Goal: Transaction & Acquisition: Purchase product/service

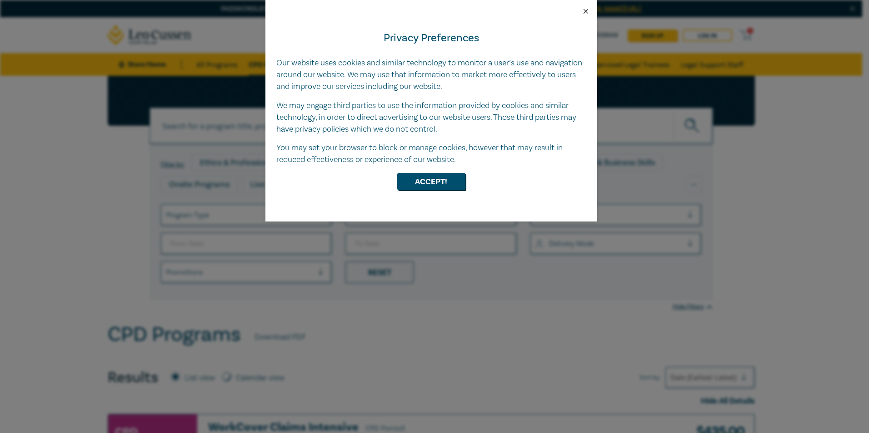
click at [588, 13] on button "Close" at bounding box center [586, 11] width 8 height 8
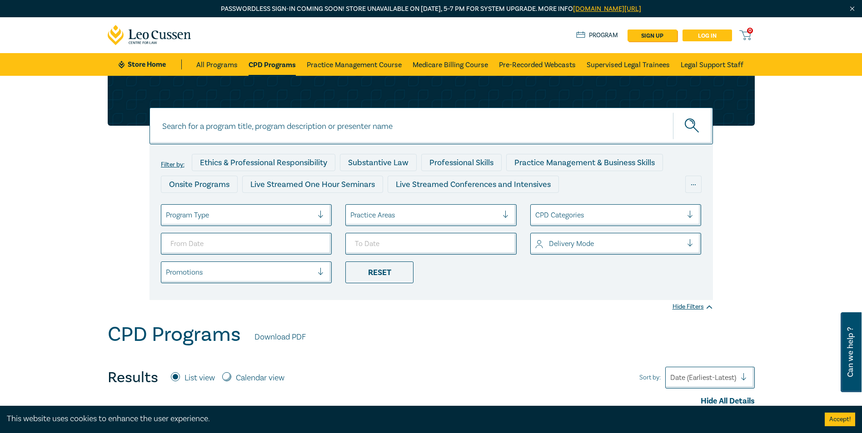
click at [720, 36] on link "Log in" at bounding box center [707, 36] width 50 height 12
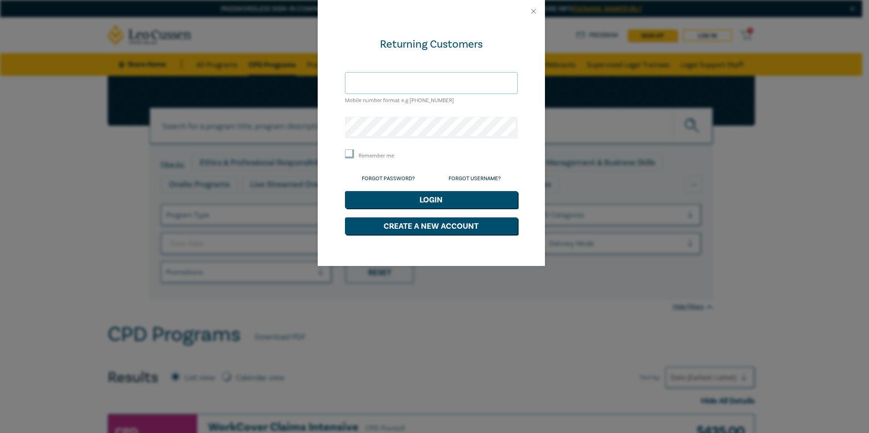
type input "tina.vancuylenberg@smls.com.au"
drag, startPoint x: 416, startPoint y: 79, endPoint x: 416, endPoint y: 85, distance: 5.9
click at [416, 85] on input "tina.vancuylenberg@smls.com.au" at bounding box center [431, 83] width 173 height 22
click at [289, 125] on div "Returning Customers tina.vancuylenberg@smls.com.au Mobile number format e.g +61…" at bounding box center [434, 216] width 869 height 433
click at [400, 202] on button "Login" at bounding box center [431, 199] width 173 height 17
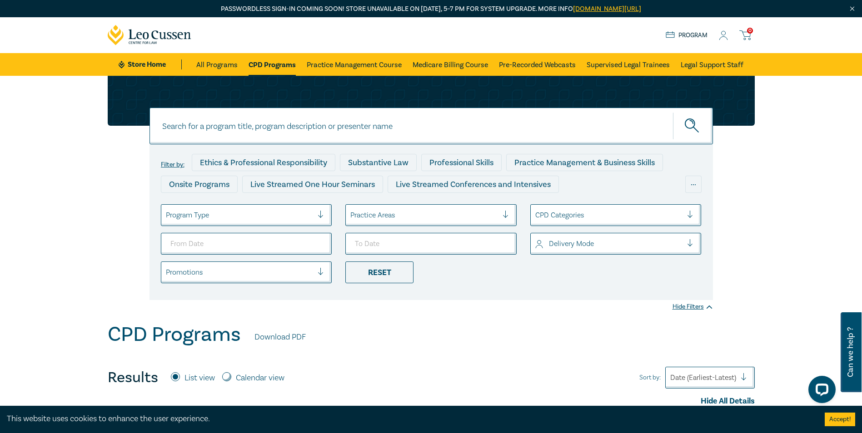
click at [264, 129] on input at bounding box center [430, 126] width 563 height 37
paste input "Complex Property Settlements | Practical Workshop for Lawyers | [DATE]"
click at [689, 127] on icon "submit" at bounding box center [693, 127] width 16 height 16
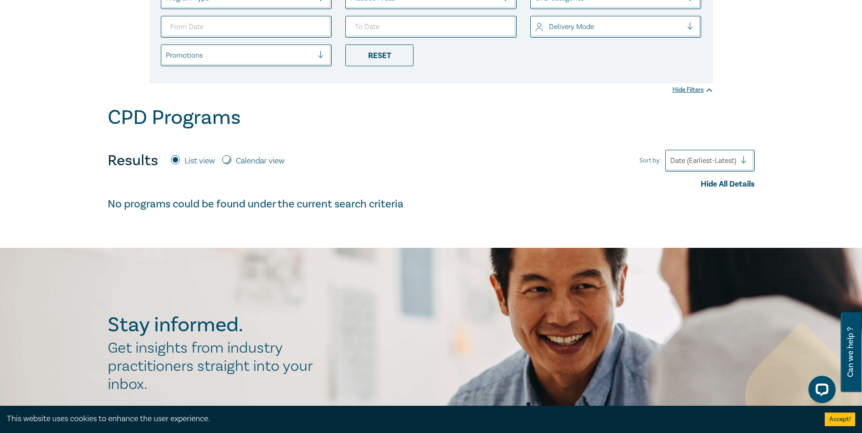
scroll to position [91, 0]
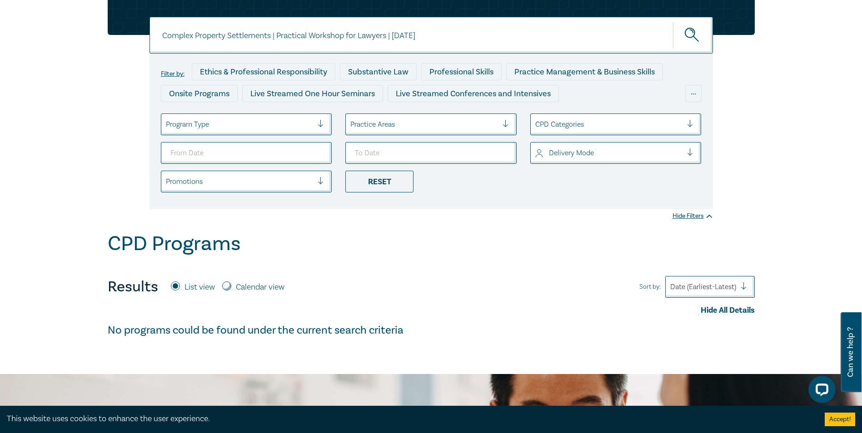
drag, startPoint x: 394, startPoint y: 35, endPoint x: 487, endPoint y: 40, distance: 92.8
click at [487, 40] on input "Complex Property Settlements | Practical Workshop for Lawyers | [DATE]" at bounding box center [430, 35] width 563 height 37
click at [673, 21] on button "submit" at bounding box center [693, 35] width 40 height 28
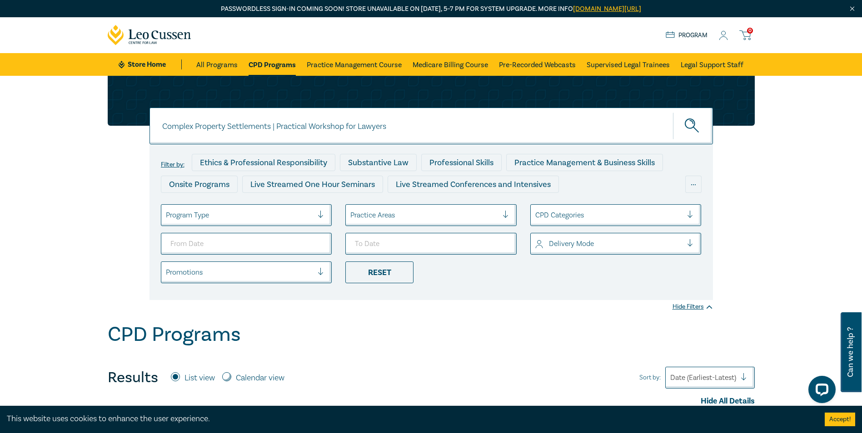
click at [673, 112] on button "submit" at bounding box center [693, 126] width 40 height 28
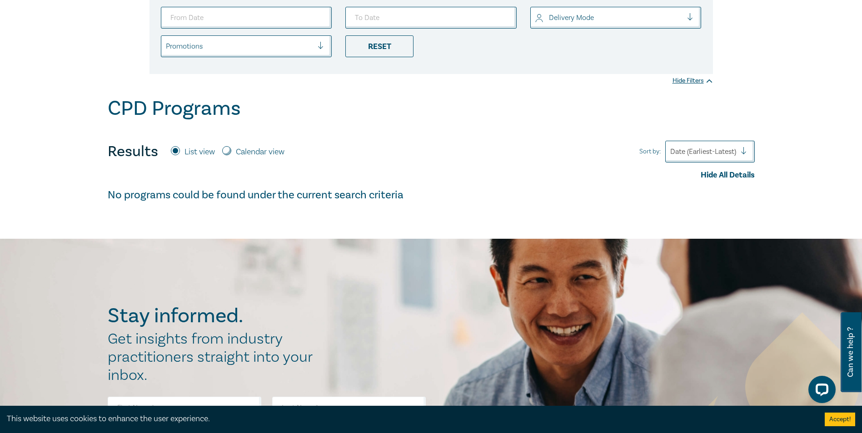
scroll to position [45, 0]
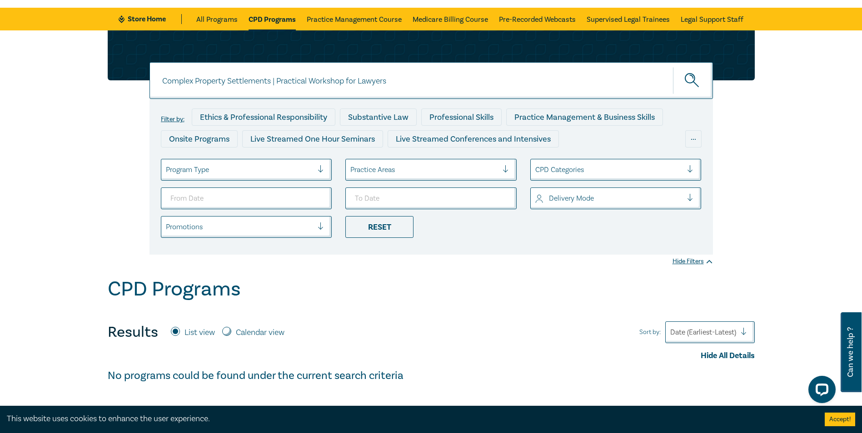
drag, startPoint x: 276, startPoint y: 81, endPoint x: 565, endPoint y: 94, distance: 289.2
click at [565, 94] on input "Complex Property Settlements | Practical Workshop for Lawyers" at bounding box center [430, 80] width 563 height 37
type input "Complex Property Settlements"
click at [673, 67] on button "submit" at bounding box center [693, 81] width 40 height 28
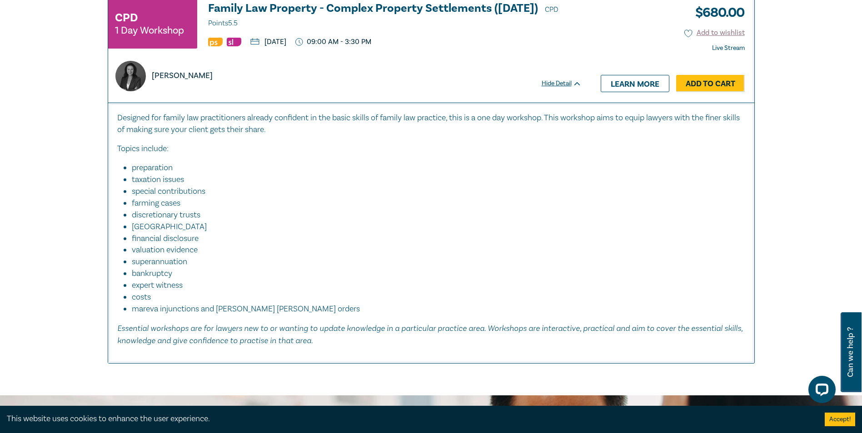
scroll to position [363, 0]
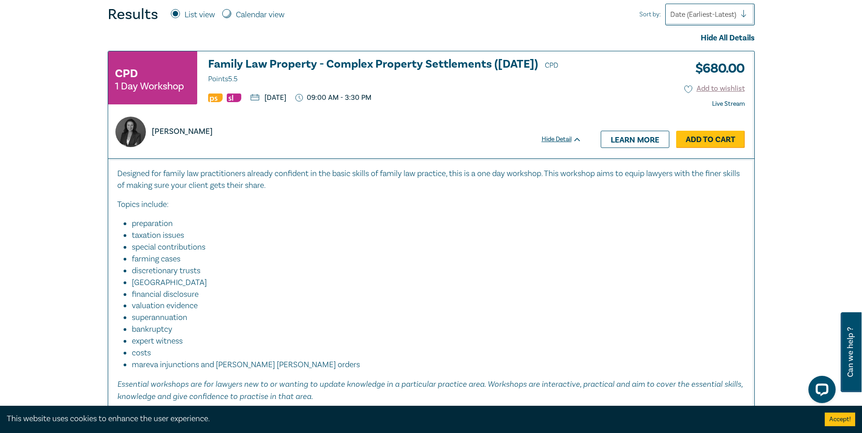
click at [714, 139] on link "Add to Cart" at bounding box center [710, 139] width 69 height 17
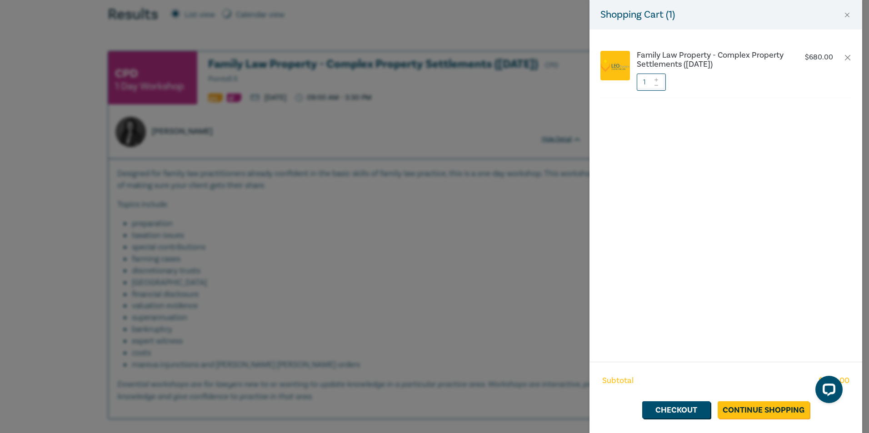
click at [458, 333] on div "Shopping Cart ( 1 ) Family Law Property - Complex Property Settlements ([DATE])…" at bounding box center [434, 216] width 869 height 433
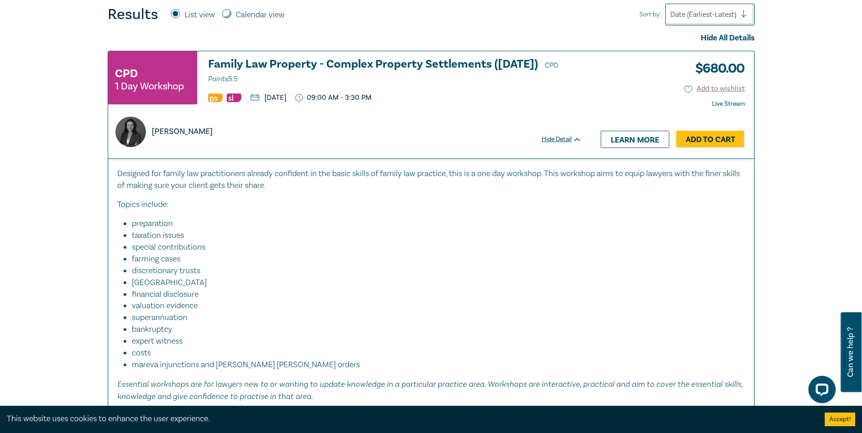
click at [214, 100] on img at bounding box center [215, 98] width 15 height 9
click at [228, 98] on img at bounding box center [234, 98] width 15 height 9
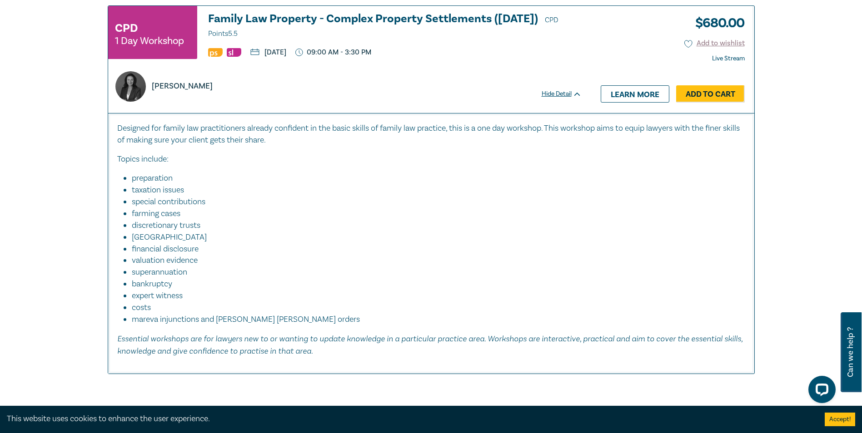
scroll to position [182, 0]
